Goal: Task Accomplishment & Management: Manage account settings

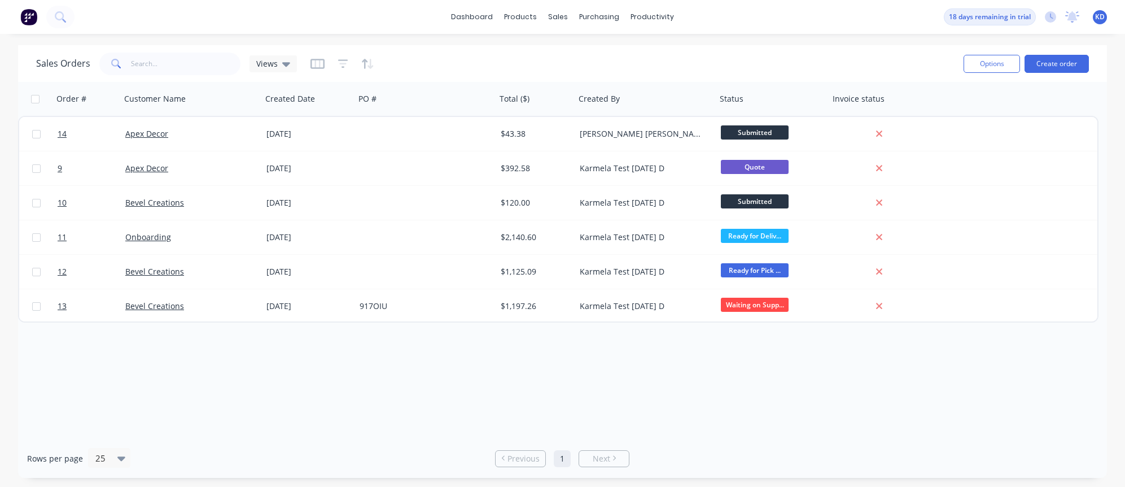
click at [688, 382] on div "Order # Customer Name Created Date PO # Total ($) Created By Status Invoice sta…" at bounding box center [562, 260] width 1089 height 357
click at [975, 456] on div "Rows per page 25 Previous 1 Next" at bounding box center [562, 458] width 1089 height 39
click at [1099, 16] on span "KD" at bounding box center [1100, 17] width 10 height 10
click at [1052, 143] on button "Sign out" at bounding box center [1030, 141] width 150 height 23
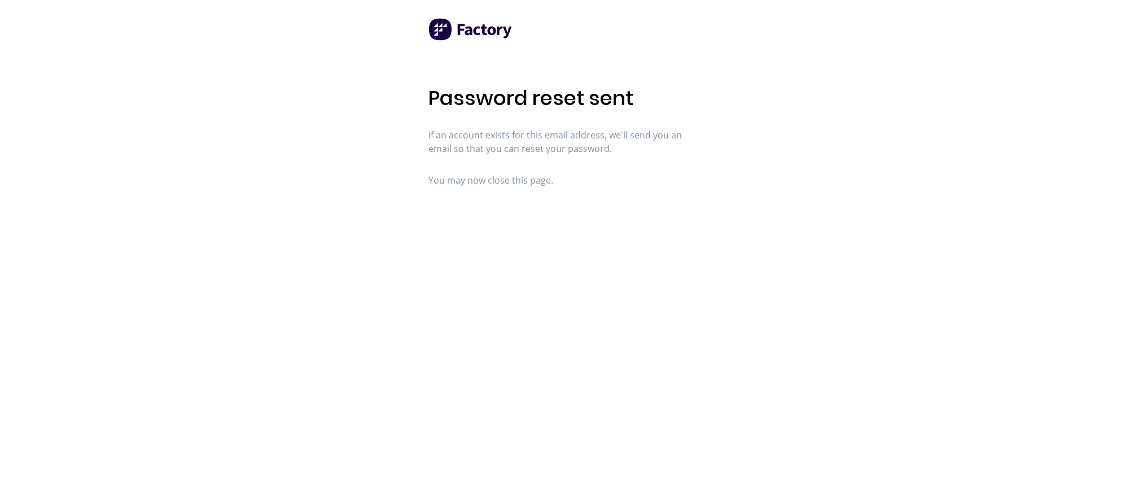
click at [594, 325] on div "Password reset sent If an account exists for this email address, we'll send you…" at bounding box center [563, 243] width 268 height 487
